Goal: Navigation & Orientation: Find specific page/section

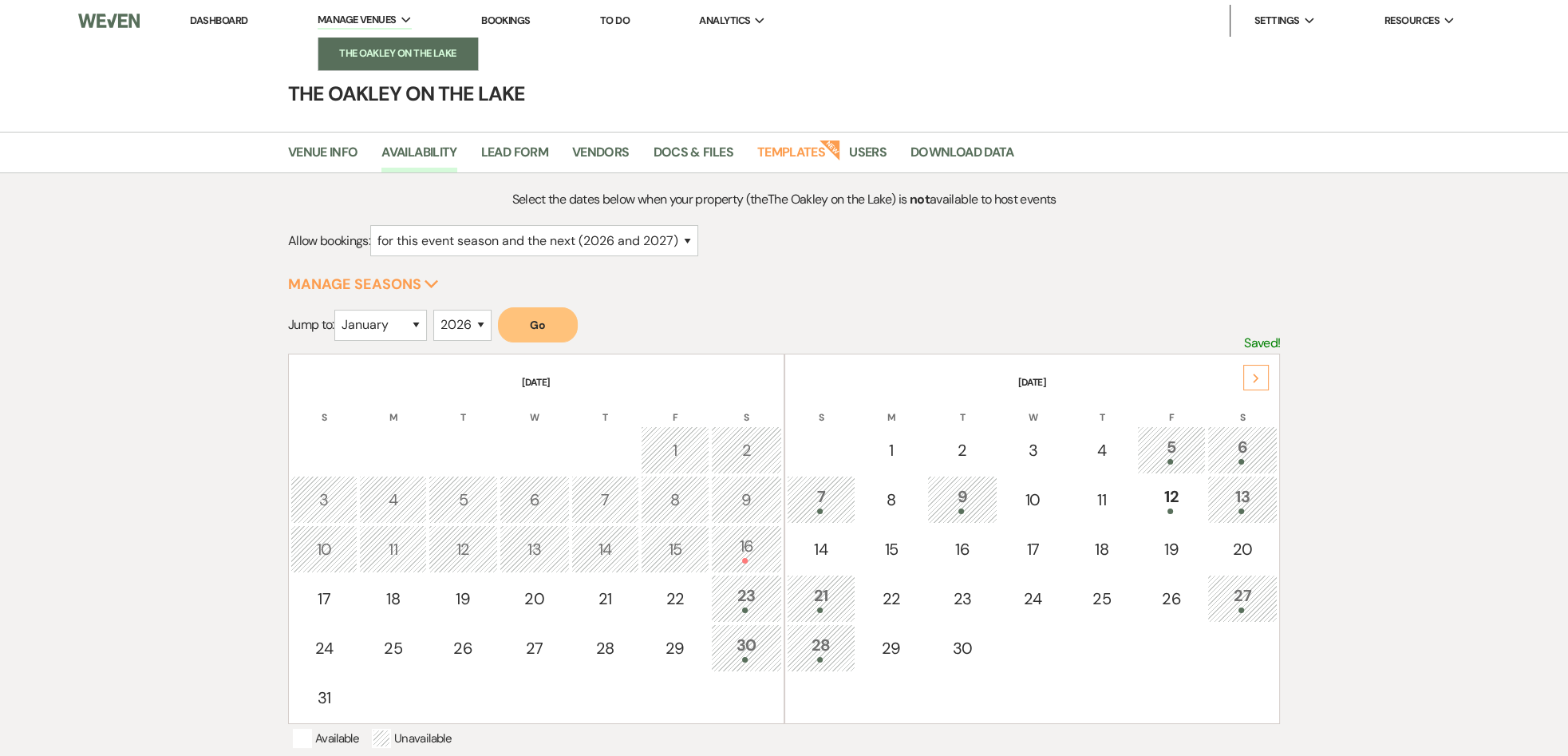
click at [391, 57] on li "The Oakley on the Lake" at bounding box center [398, 53] width 144 height 16
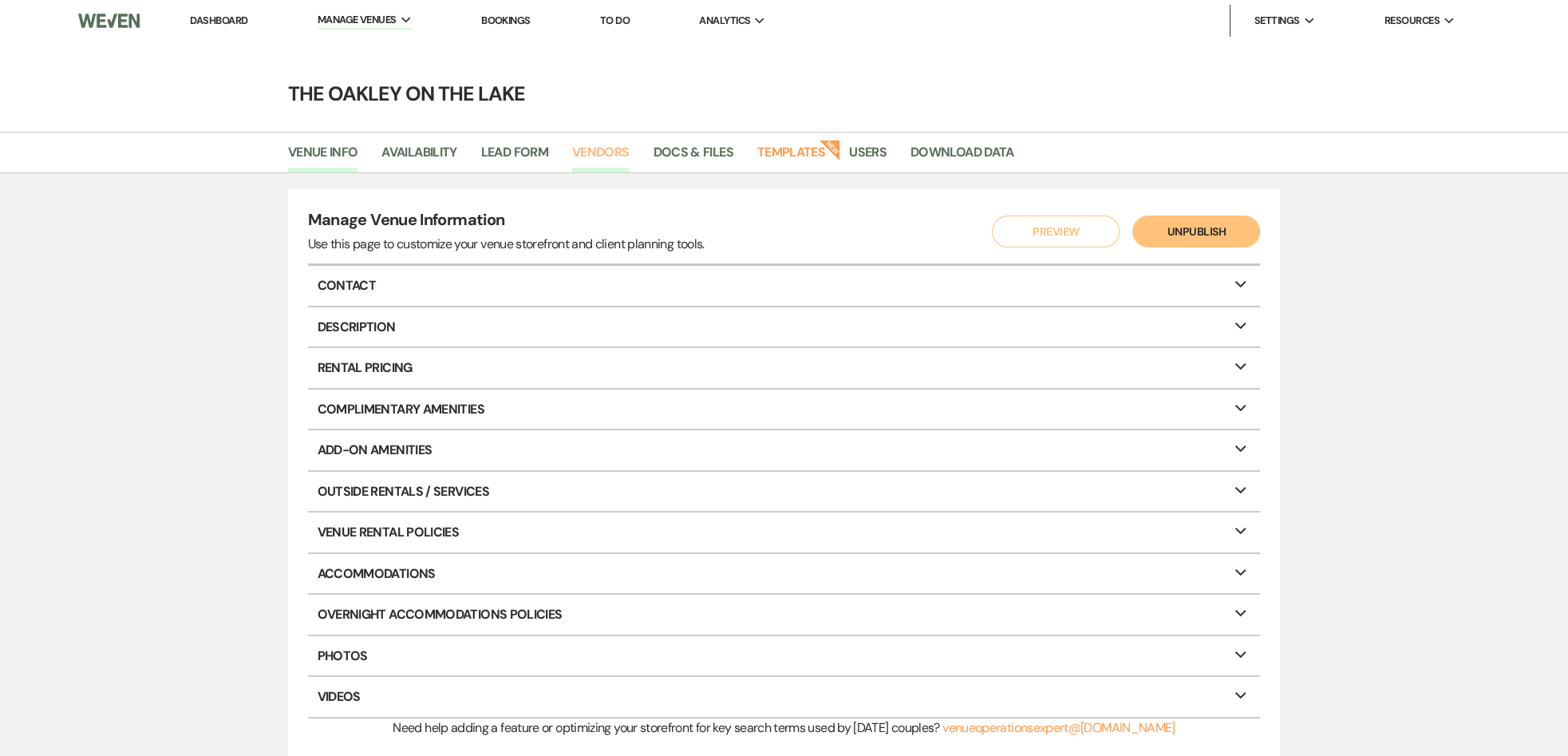
click at [615, 154] on link "Vendors" at bounding box center [601, 157] width 57 height 30
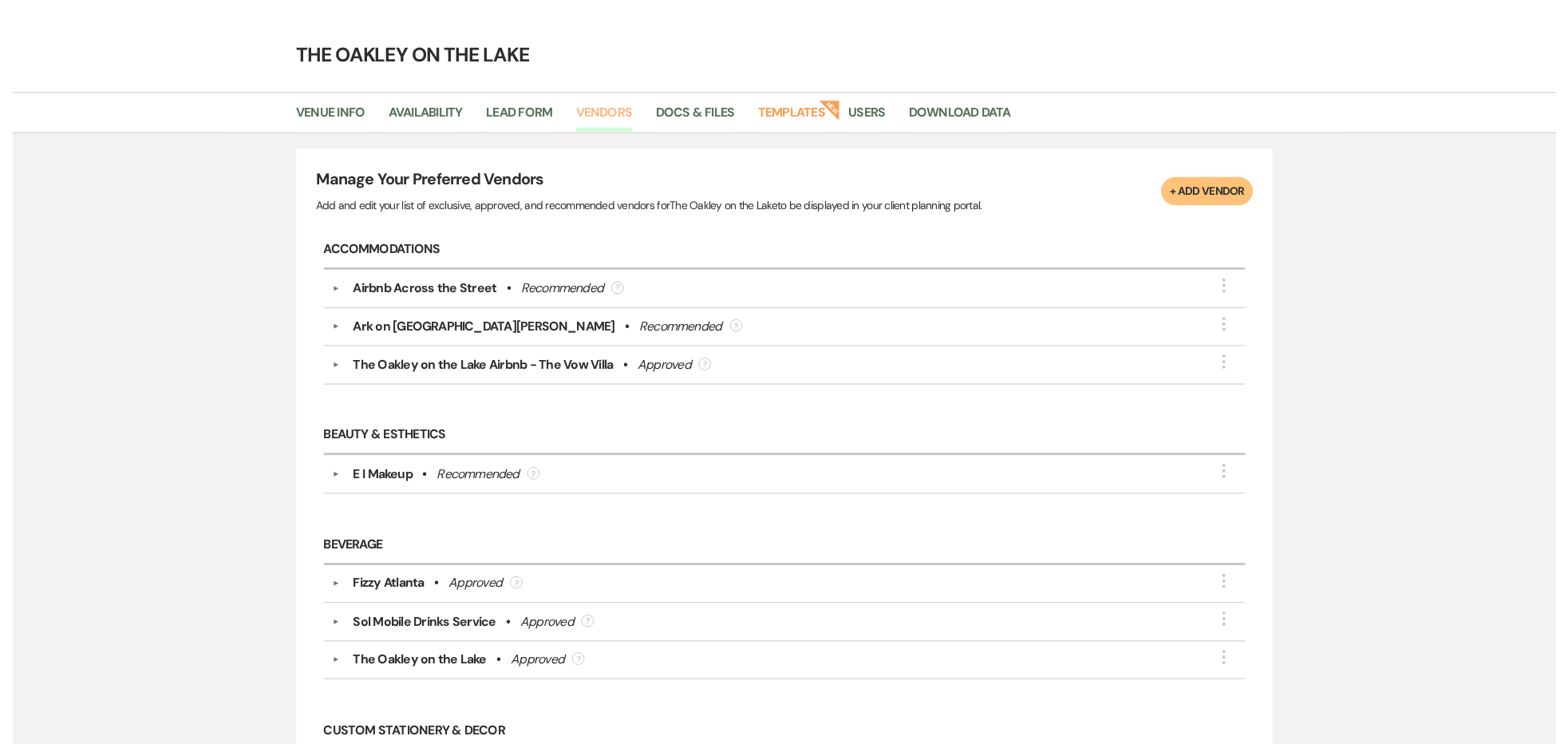
scroll to position [80, 0]
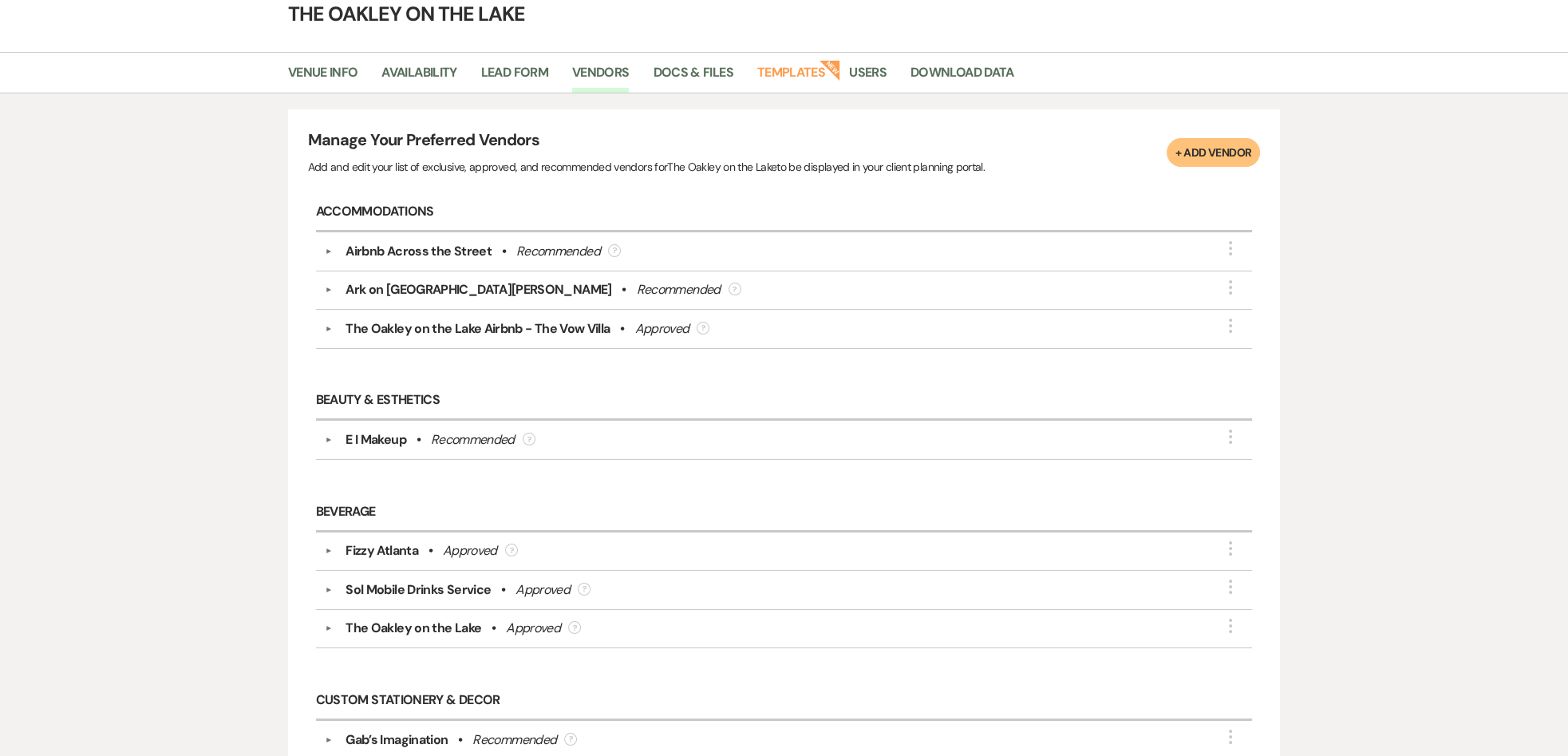
click at [412, 246] on div "Airbnb Across the Street" at bounding box center [419, 251] width 146 height 19
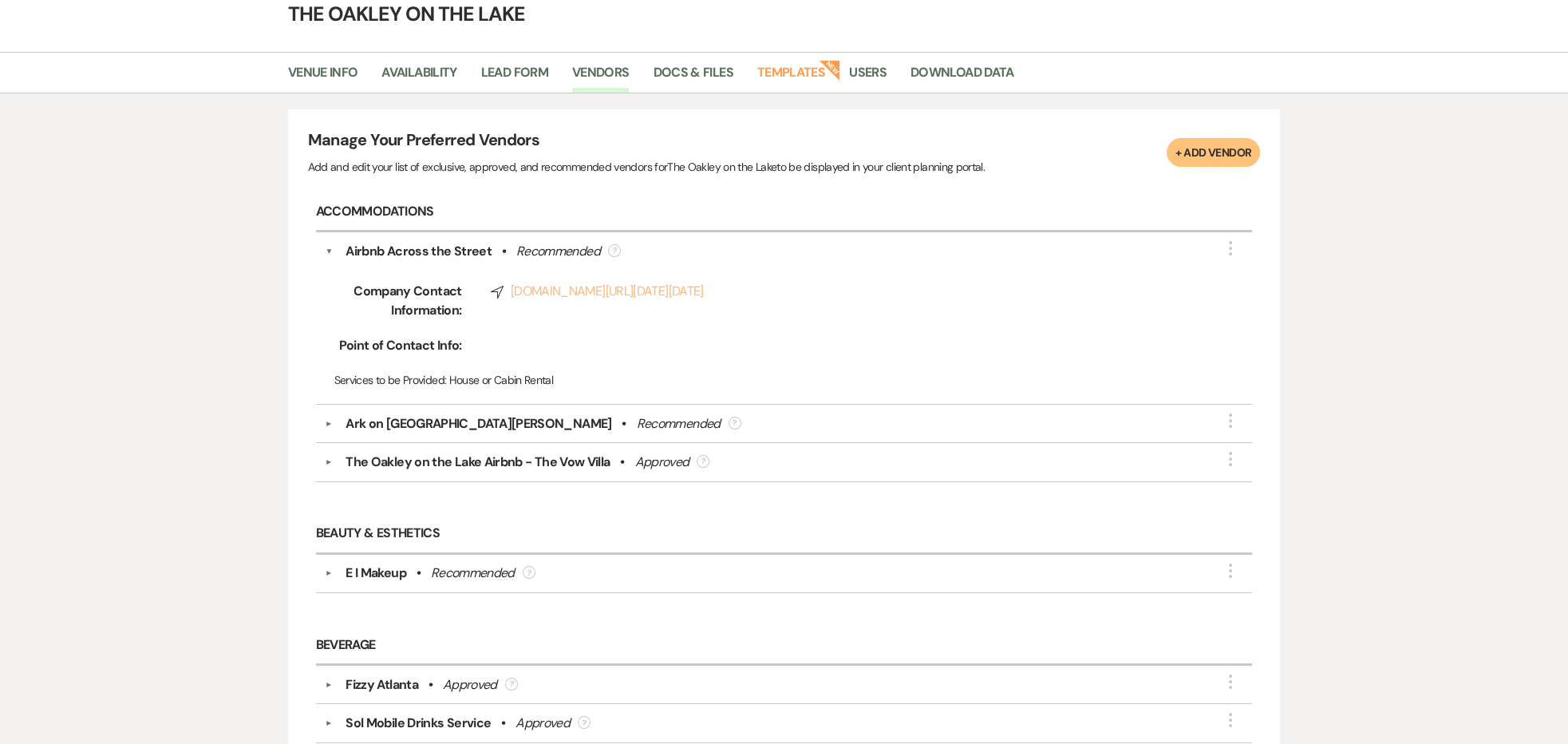
click at [520, 290] on link "Compass [DOMAIN_NAME][URL][DATE][DATE]" at bounding box center [844, 292] width 707 height 19
